Goal: Transaction & Acquisition: Purchase product/service

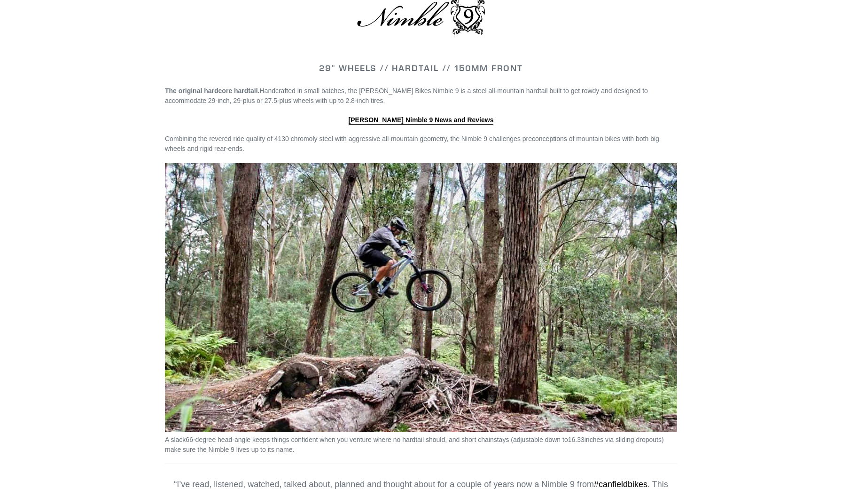
scroll to position [1042, 0]
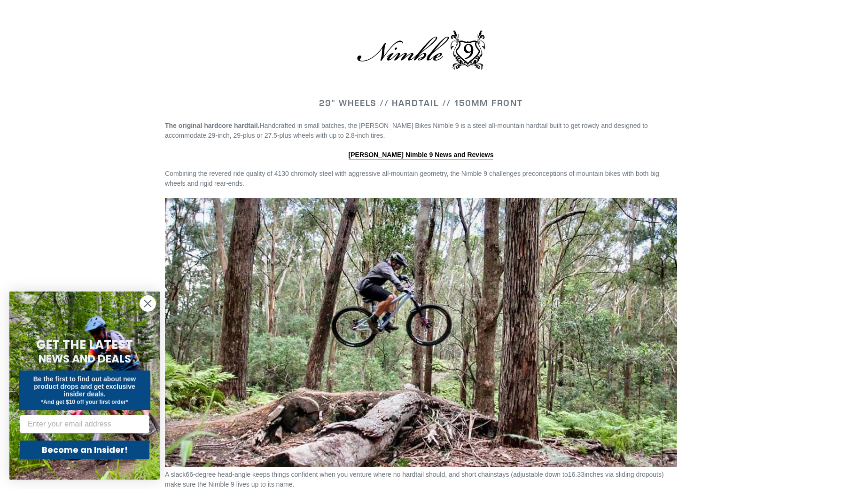
click at [147, 305] on circle "Close dialog" at bounding box center [148, 303] width 16 height 16
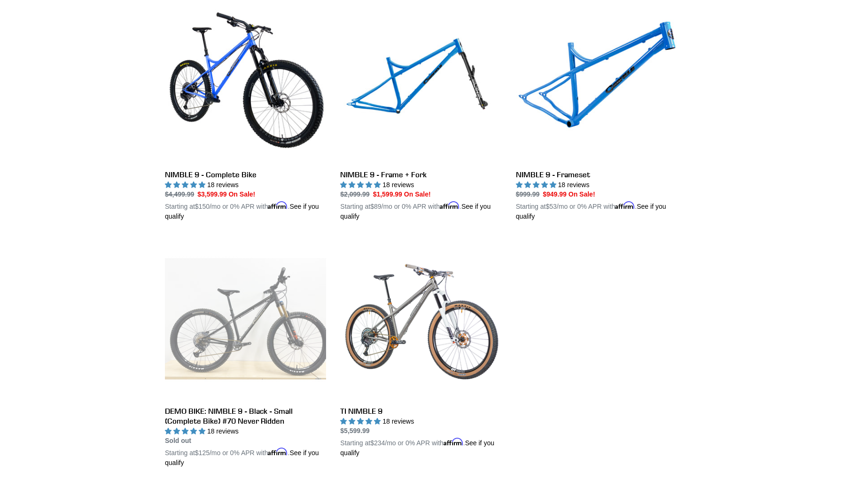
scroll to position [271, 0]
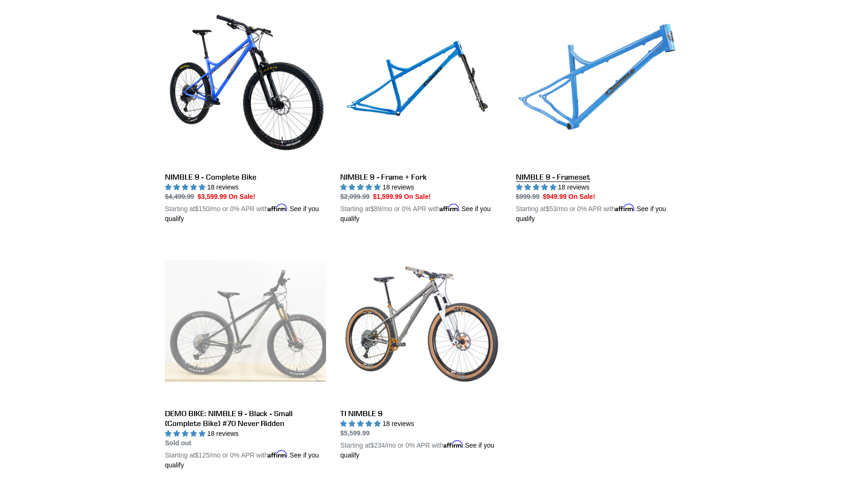
click at [620, 71] on link "NIMBLE 9 - Frameset" at bounding box center [596, 114] width 161 height 220
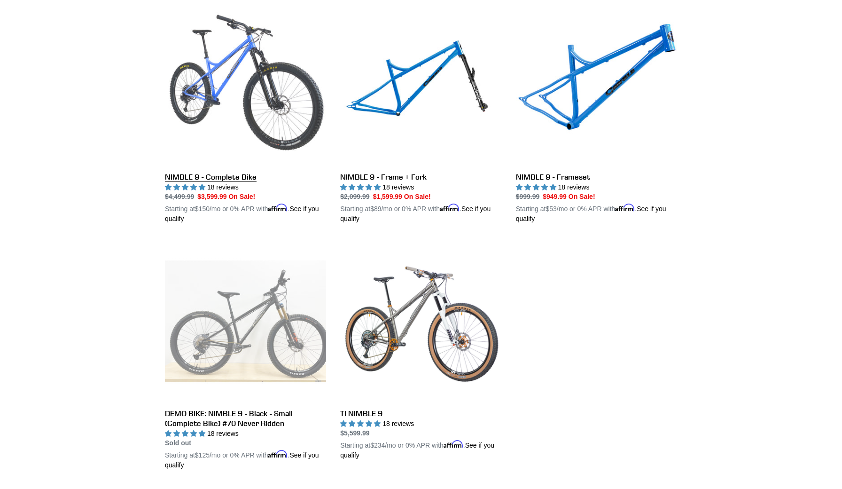
click at [243, 99] on link "NIMBLE 9 - Complete Bike" at bounding box center [245, 114] width 161 height 220
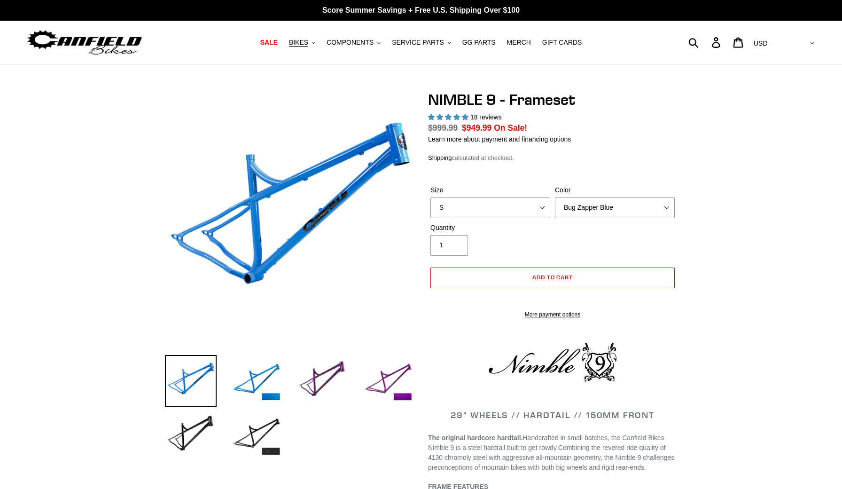
select select "highest-rating"
click at [652, 211] on select "Bug Zapper Blue Purple Haze -Sold Out Galaxy Black" at bounding box center [615, 207] width 120 height 21
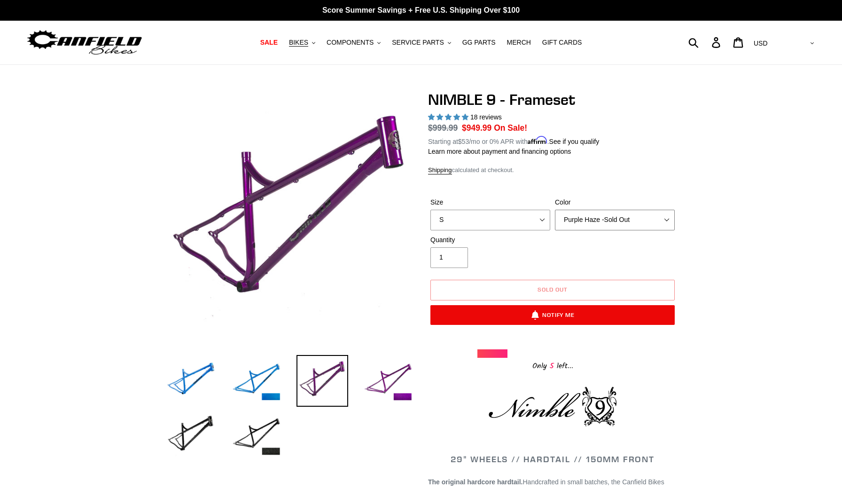
select select "Galaxy Black"
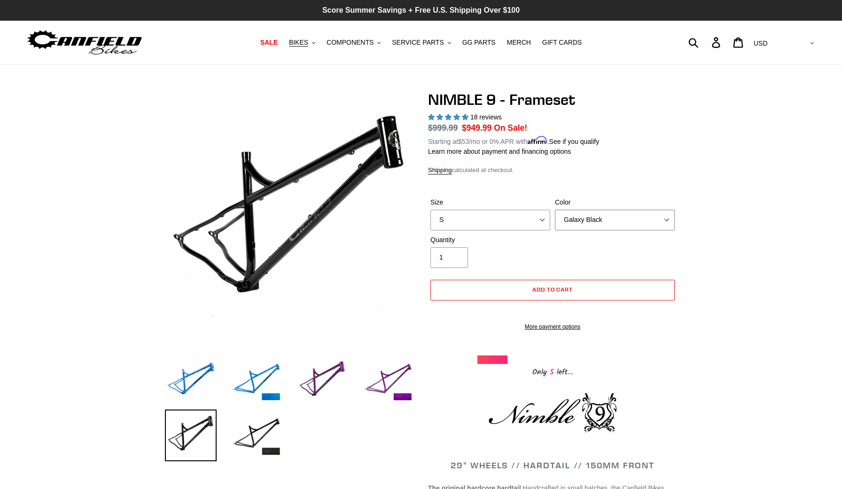
drag, startPoint x: 651, startPoint y: 218, endPoint x: 463, endPoint y: 0, distance: 288.4
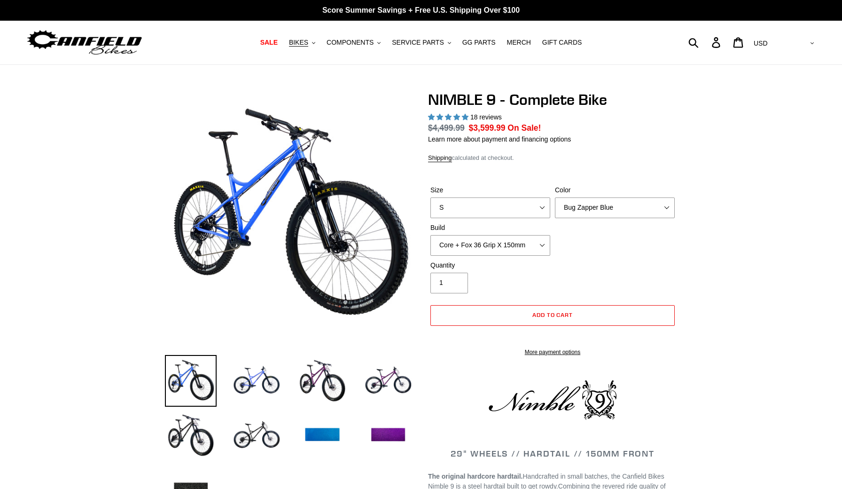
select select "highest-rating"
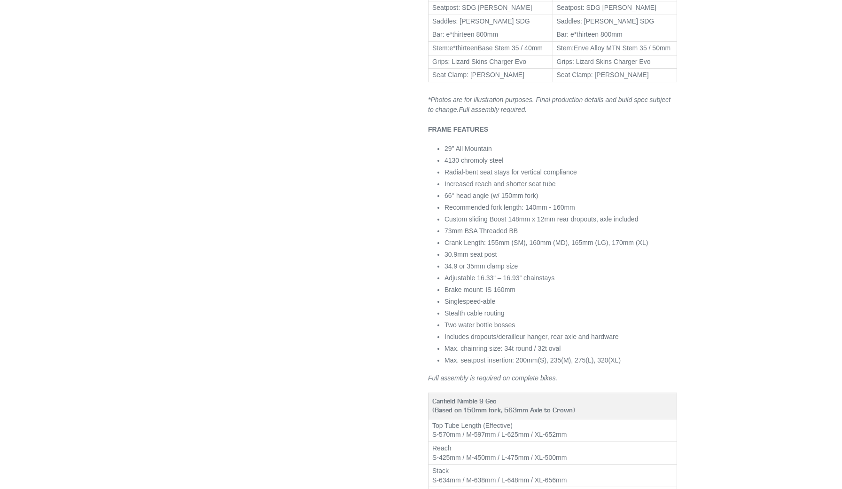
scroll to position [771, 0]
